Goal: Task Accomplishment & Management: Use online tool/utility

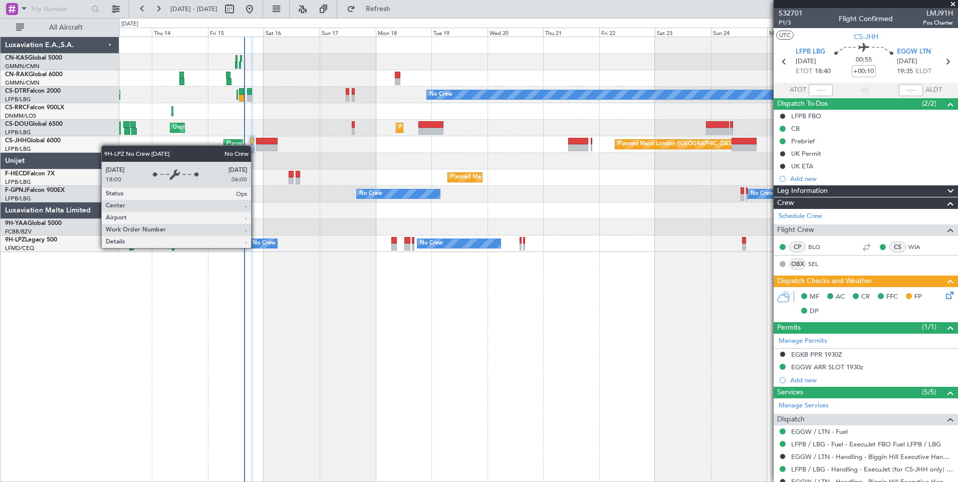
scroll to position [133, 0]
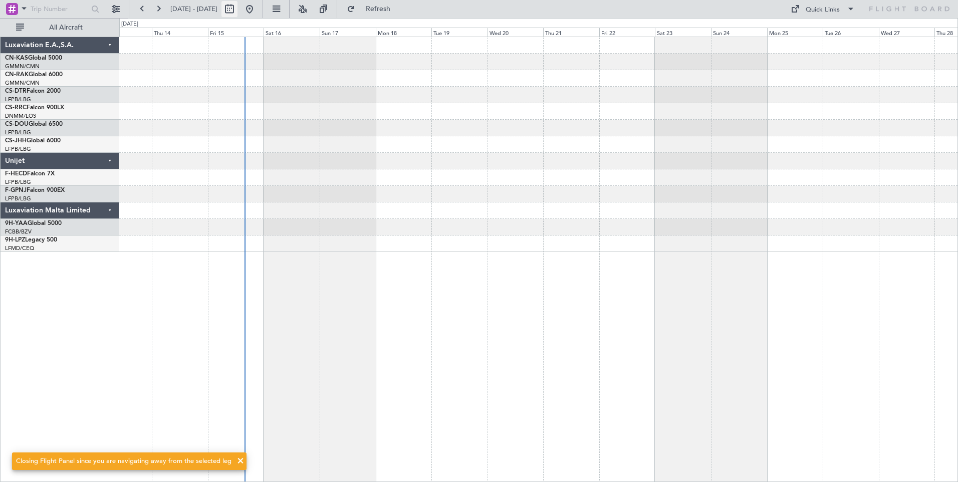
click at [237, 10] on button at bounding box center [229, 9] width 16 height 16
select select "8"
select select "2025"
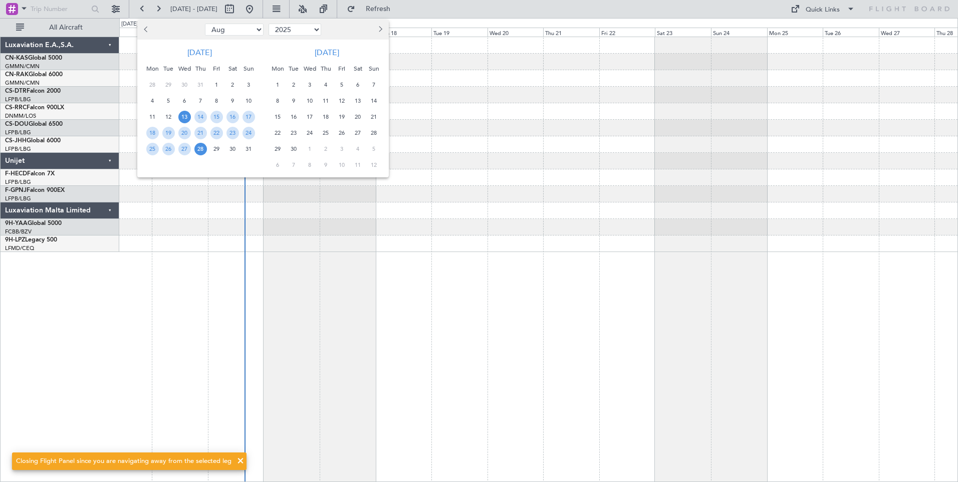
click at [147, 31] on span "Previous month" at bounding box center [147, 29] width 6 height 6
select select "7"
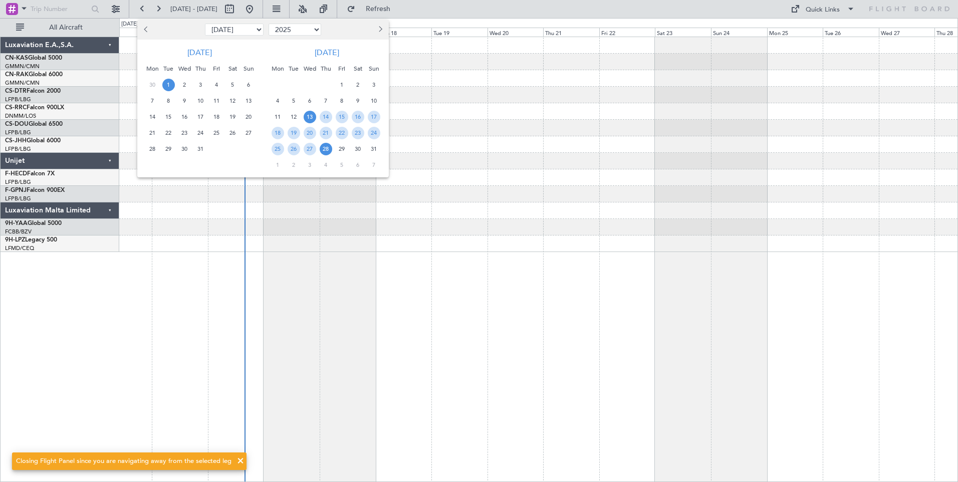
click at [168, 89] on span "1" at bounding box center [168, 85] width 13 height 13
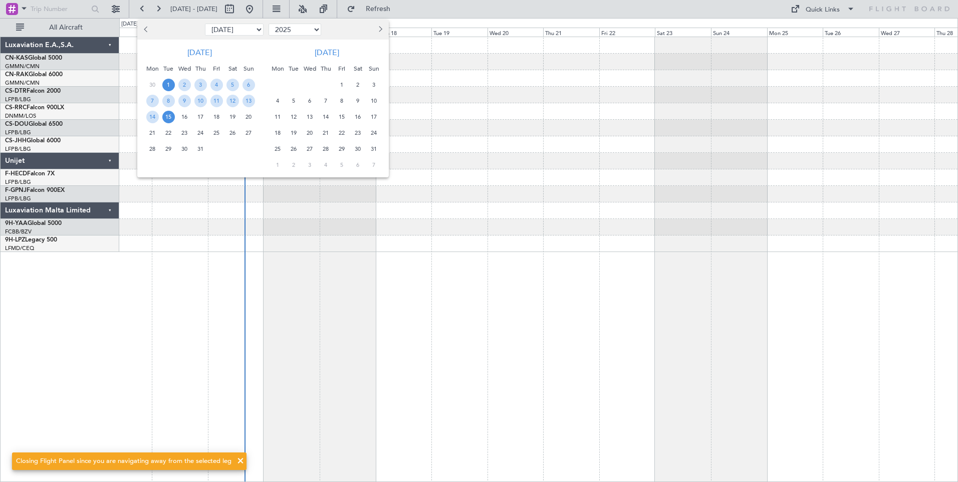
click at [169, 120] on span "15" at bounding box center [168, 117] width 13 height 13
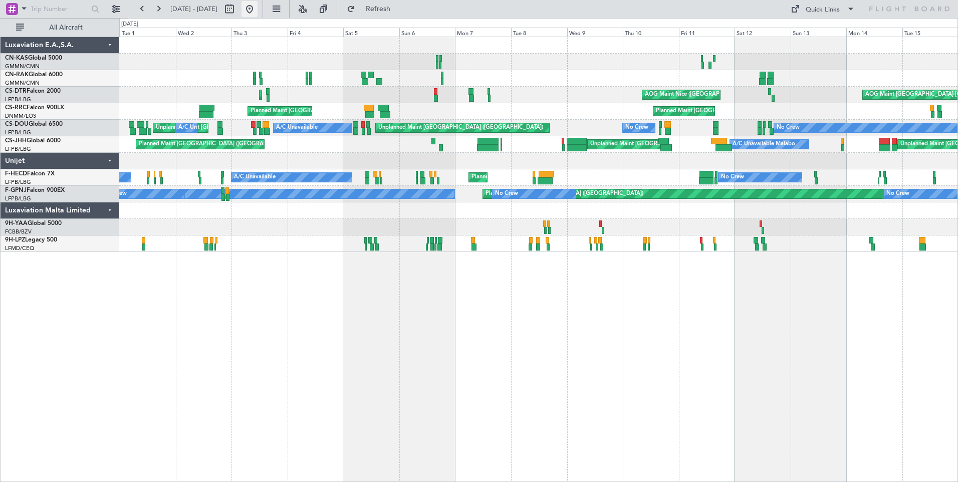
click at [258, 12] on button at bounding box center [249, 9] width 16 height 16
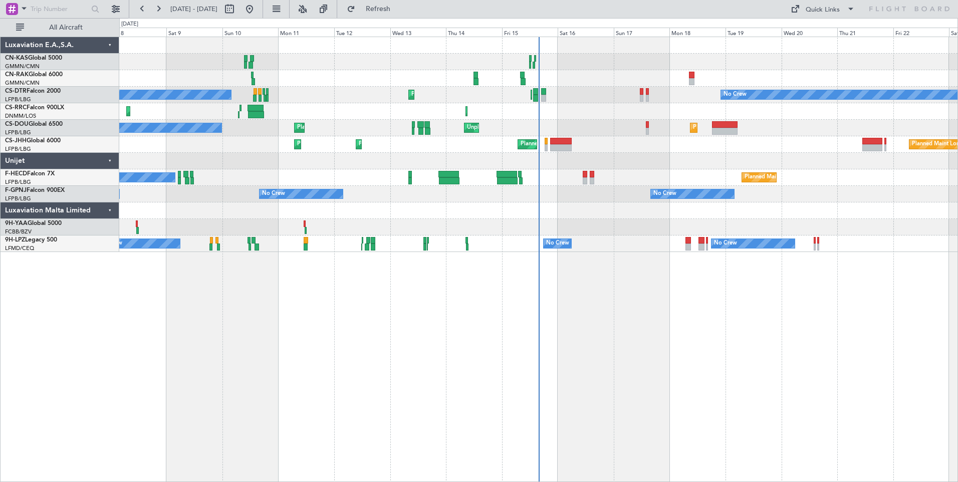
click at [655, 154] on div at bounding box center [538, 161] width 838 height 17
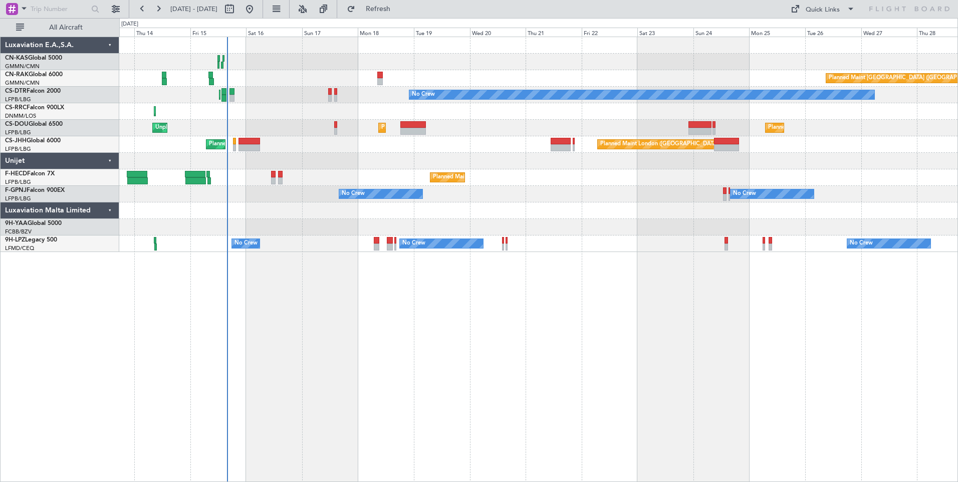
click at [569, 220] on div "Planned Maint [GEOGRAPHIC_DATA] ([GEOGRAPHIC_DATA]) No Crew Planned Maint [GEOG…" at bounding box center [538, 144] width 838 height 215
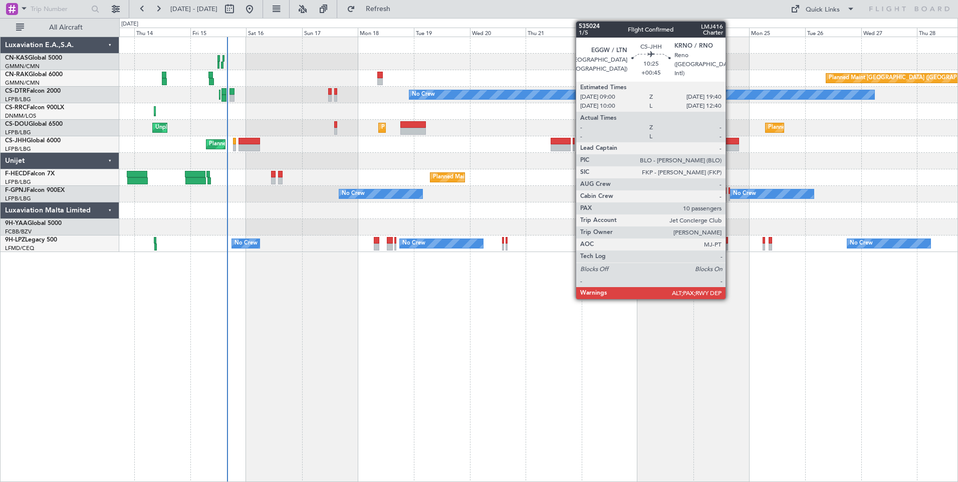
click at [730, 146] on div at bounding box center [726, 147] width 25 height 7
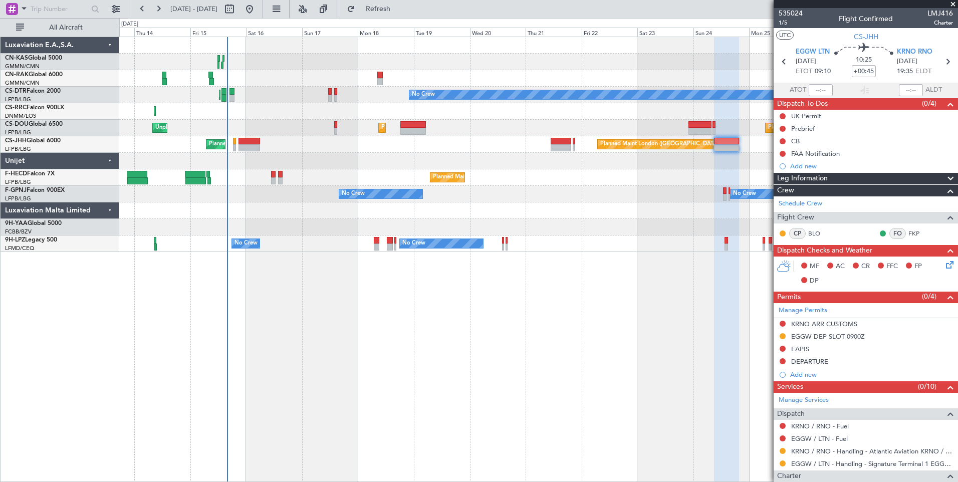
click at [572, 142] on div "Planned Maint London ([GEOGRAPHIC_DATA]) Planned Maint [GEOGRAPHIC_DATA] ([GEOG…" at bounding box center [538, 144] width 838 height 17
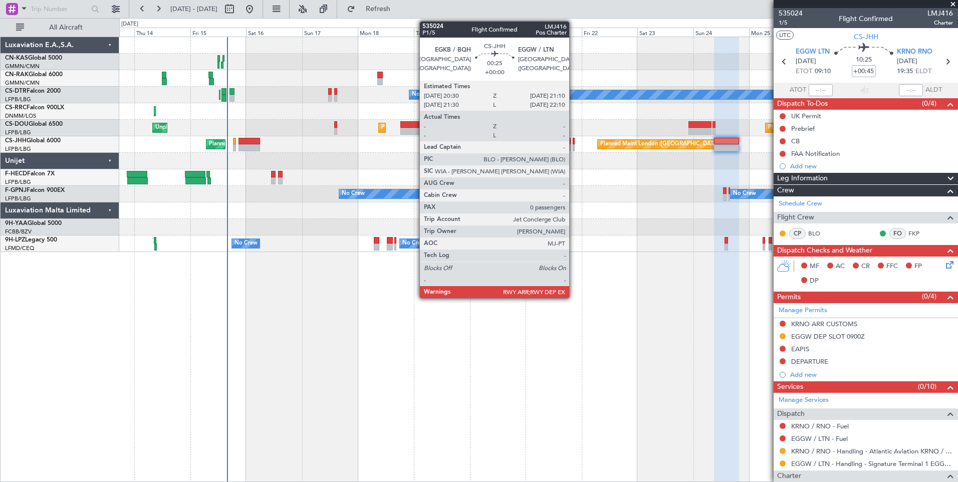
click at [574, 142] on div at bounding box center [574, 141] width 2 height 7
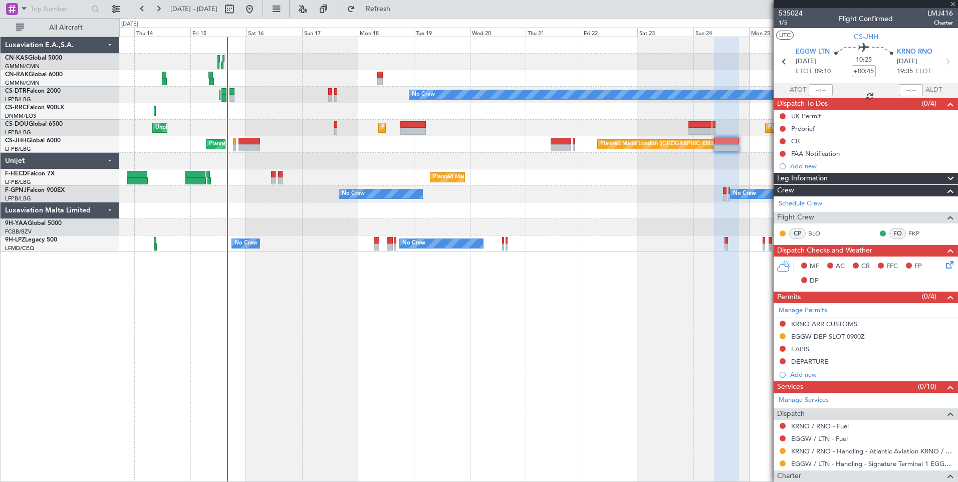
type input "0"
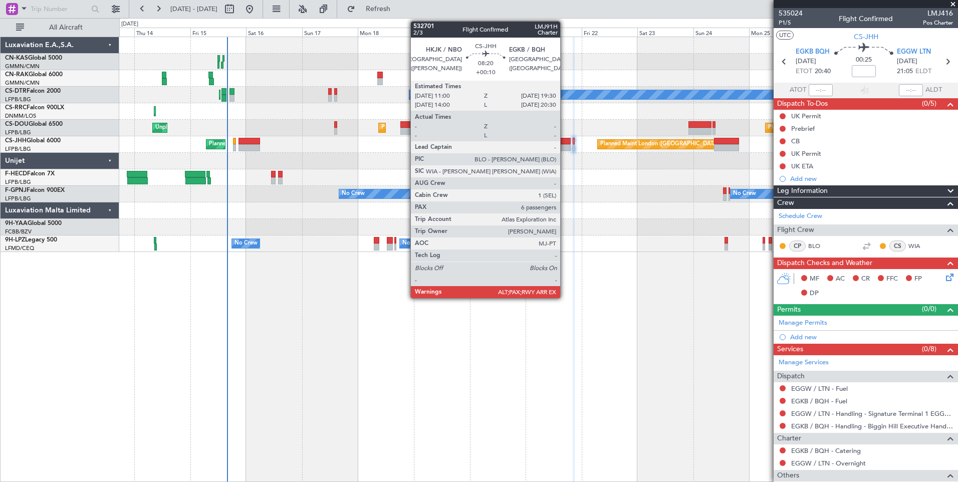
click at [565, 143] on div at bounding box center [561, 141] width 20 height 7
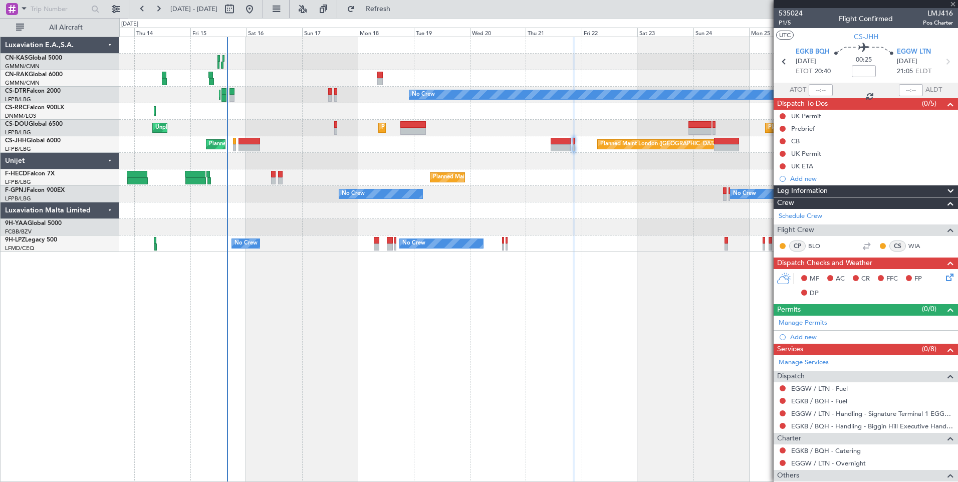
type input "+00:10"
type input "6"
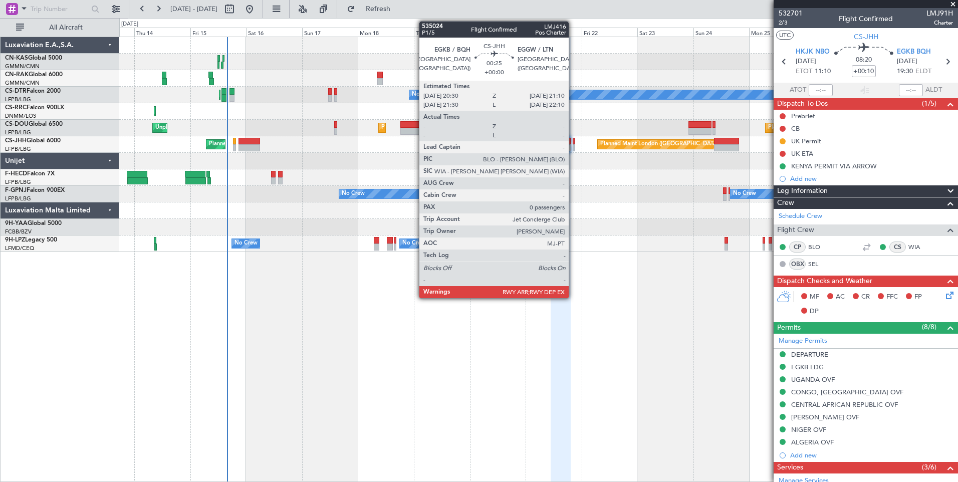
click at [573, 144] on div at bounding box center [574, 147] width 2 height 7
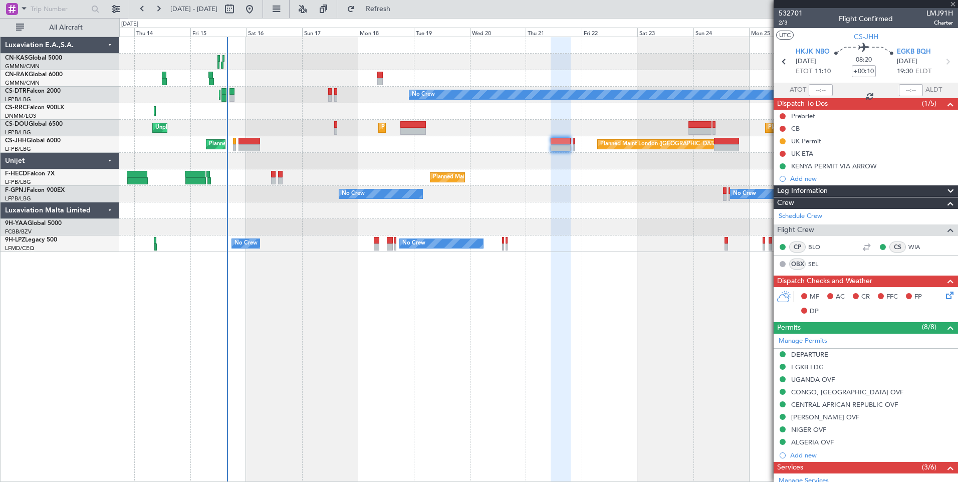
type input "0"
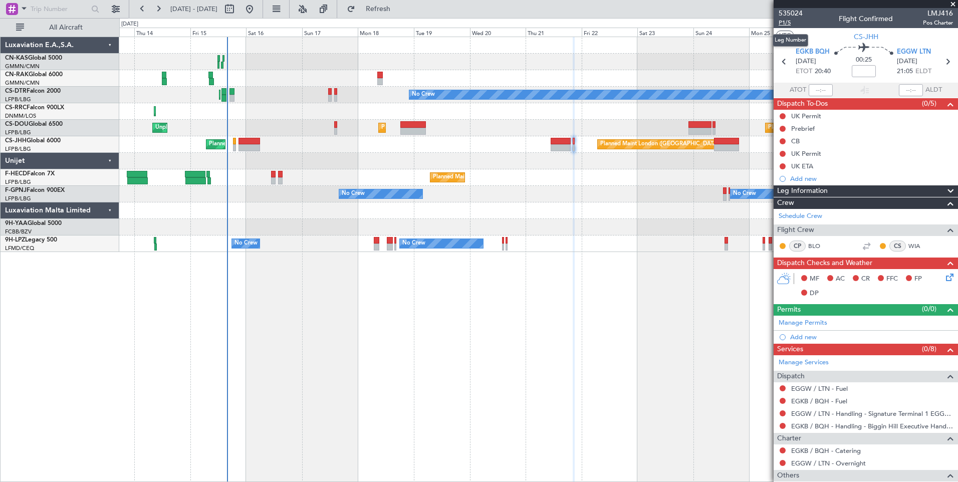
click at [785, 26] on span "P1/5" at bounding box center [791, 23] width 24 height 9
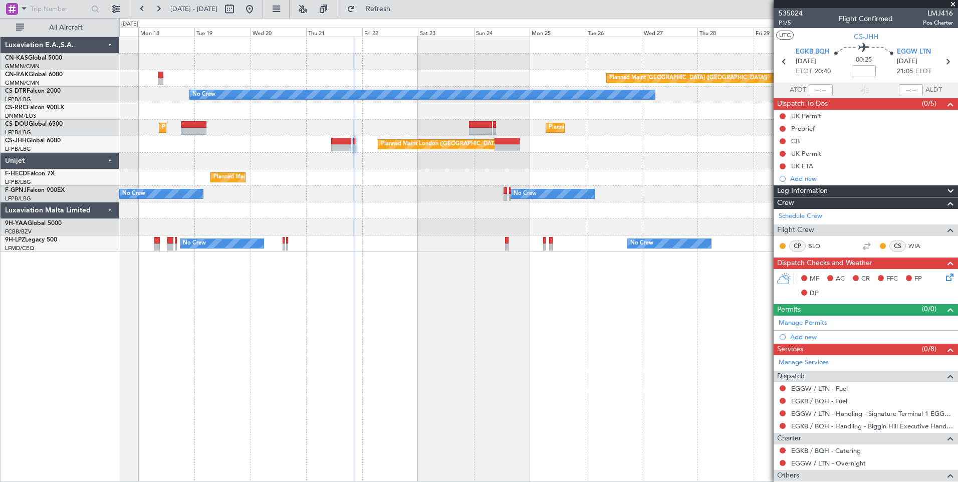
click at [458, 212] on div "Planned Maint [GEOGRAPHIC_DATA] ([GEOGRAPHIC_DATA]) No Crew Planned Maint [GEOG…" at bounding box center [538, 144] width 838 height 215
click at [52, 60] on link "CN-KAS Global 5000" at bounding box center [33, 58] width 57 height 6
click at [51, 88] on link "CS-DTR Falcon 2000" at bounding box center [33, 91] width 56 height 6
click at [39, 222] on link "9H-YAA Global 5000" at bounding box center [33, 223] width 57 height 6
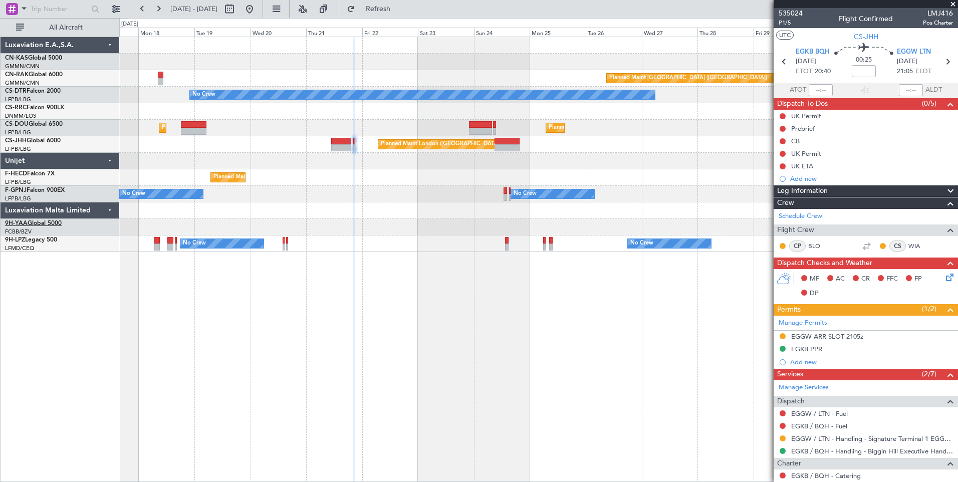
click at [21, 221] on span "9H-YAA" at bounding box center [16, 223] width 23 height 6
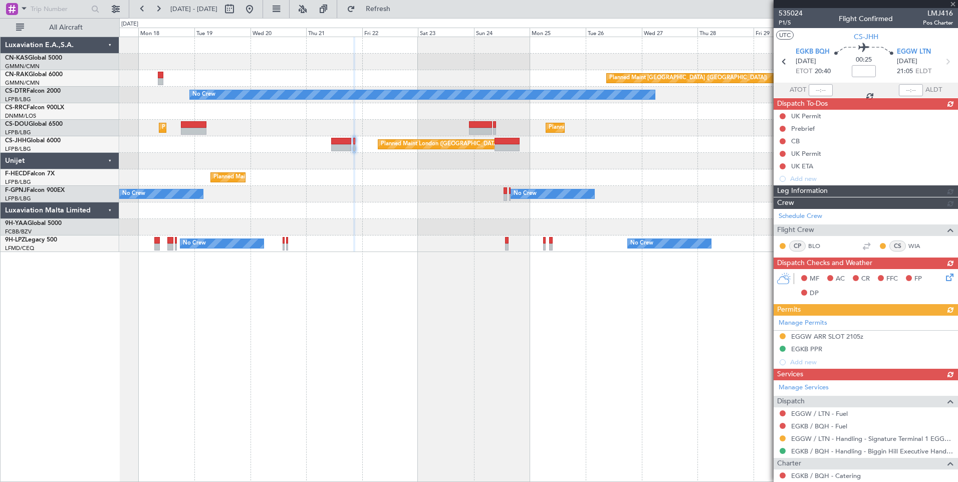
click at [35, 222] on link "9H-YAA Global 5000" at bounding box center [33, 223] width 57 height 6
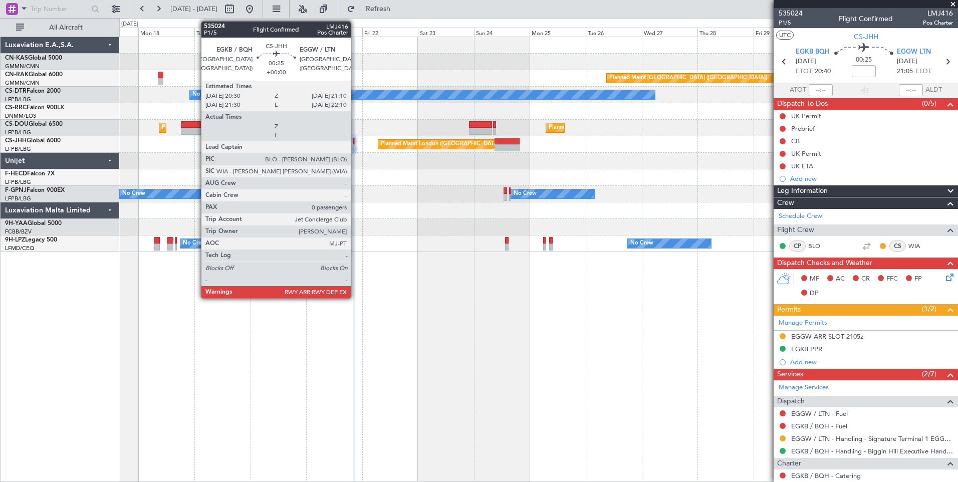
click at [355, 149] on div at bounding box center [354, 147] width 2 height 7
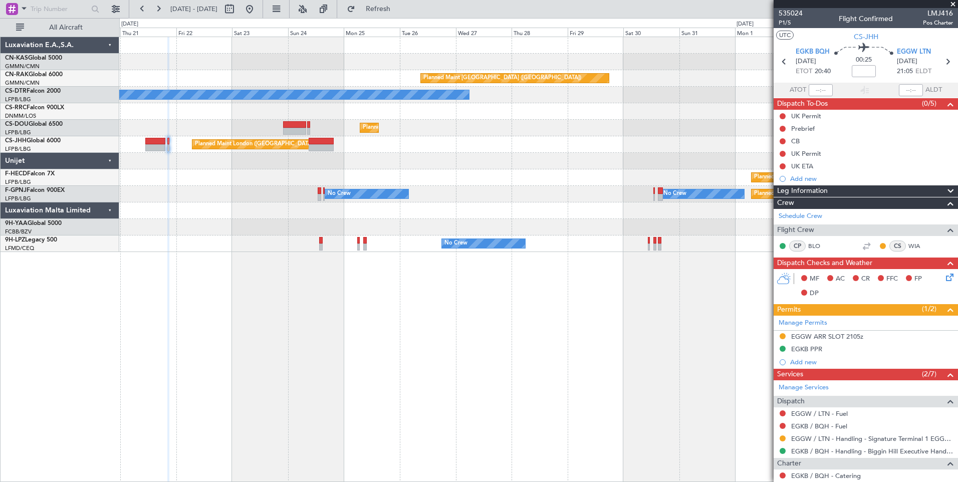
click at [191, 131] on div "Planned Maint [GEOGRAPHIC_DATA] ([GEOGRAPHIC_DATA]) No Crew Planned Maint [GEOG…" at bounding box center [538, 144] width 838 height 215
